Goal: Check status: Check status

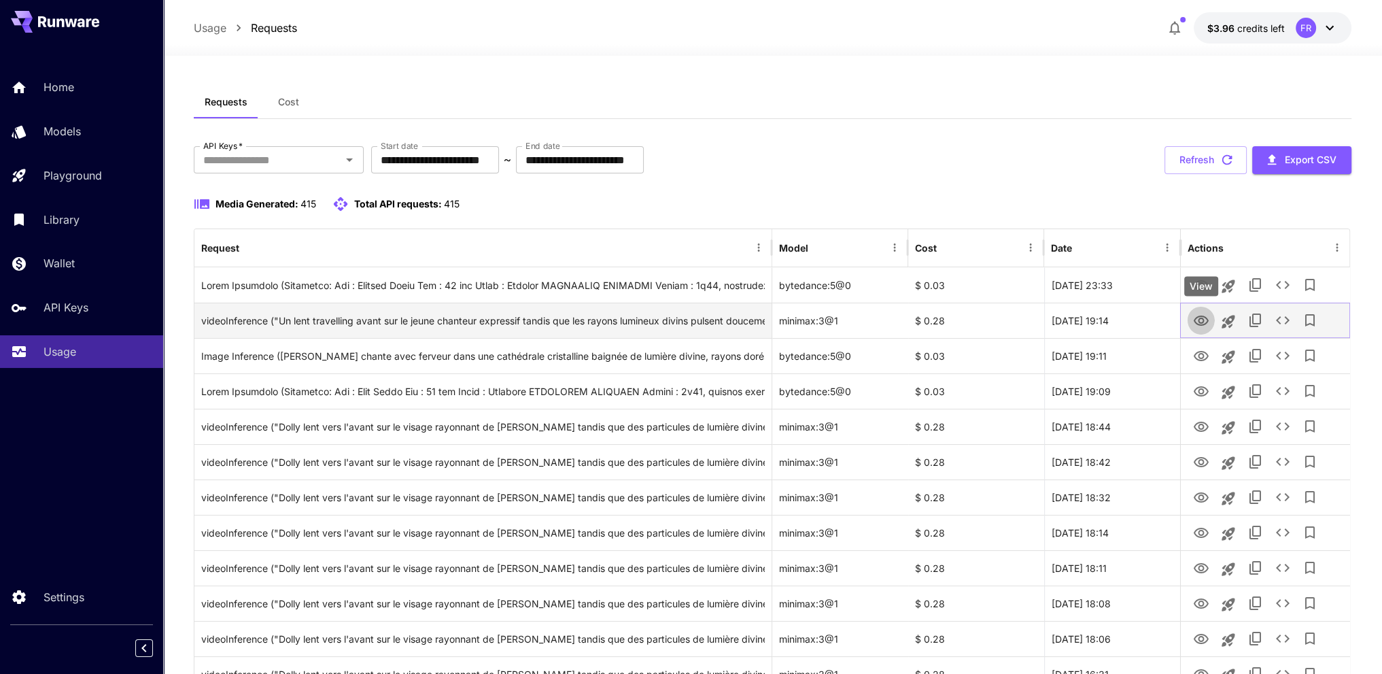
click at [1200, 316] on icon "View" at bounding box center [1200, 321] width 15 height 10
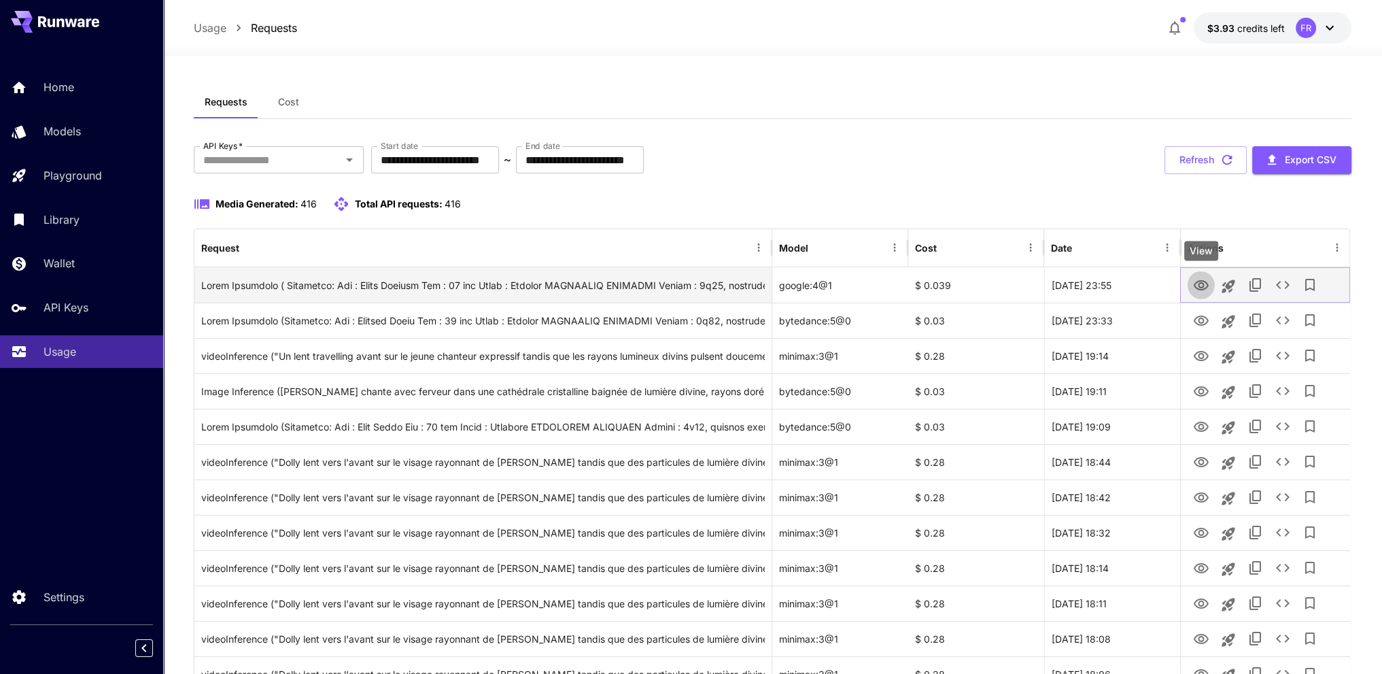
click at [1195, 284] on icon "View" at bounding box center [1200, 285] width 15 height 10
